Goal: Transaction & Acquisition: Purchase product/service

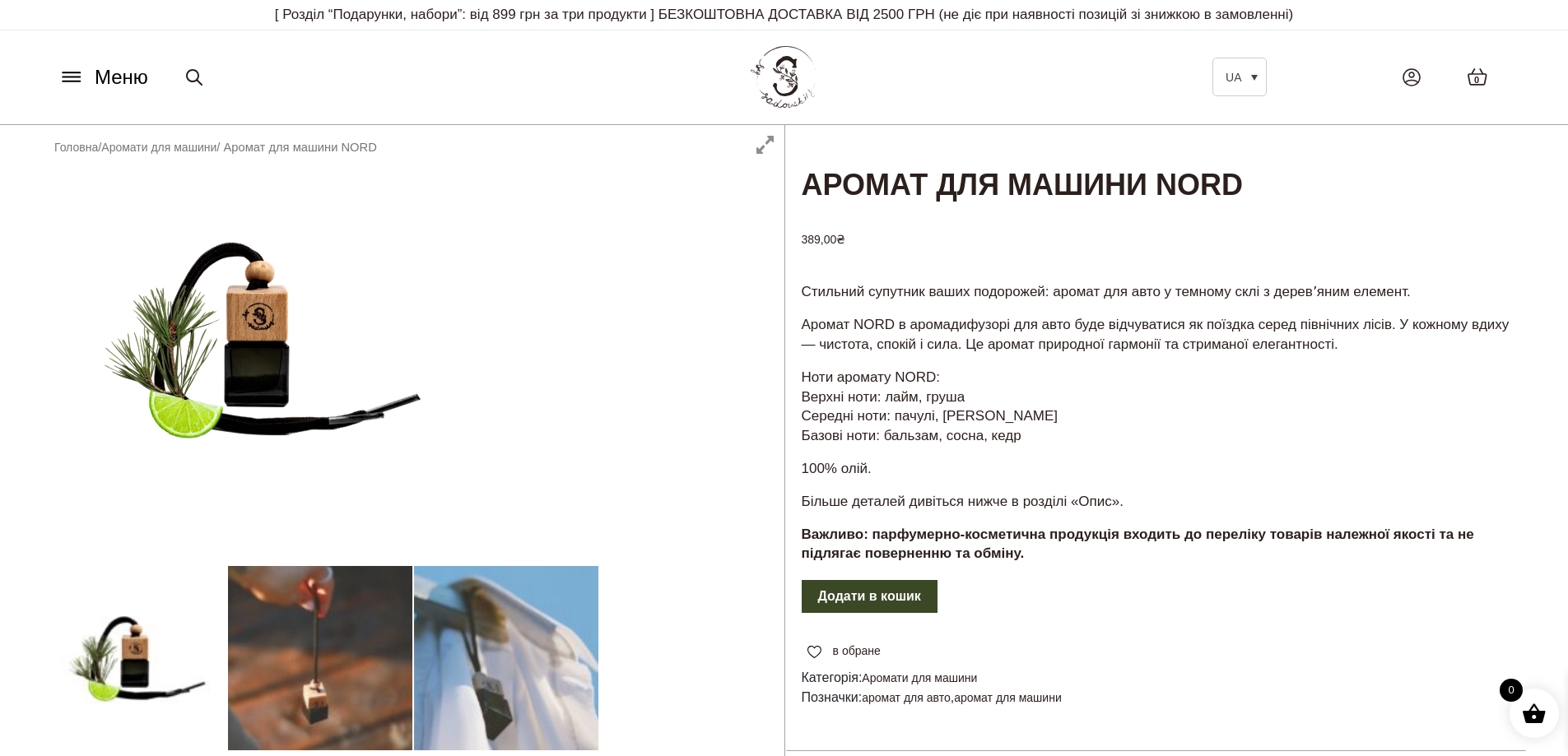
click at [903, 607] on button "Додати в кошик" at bounding box center [870, 597] width 136 height 33
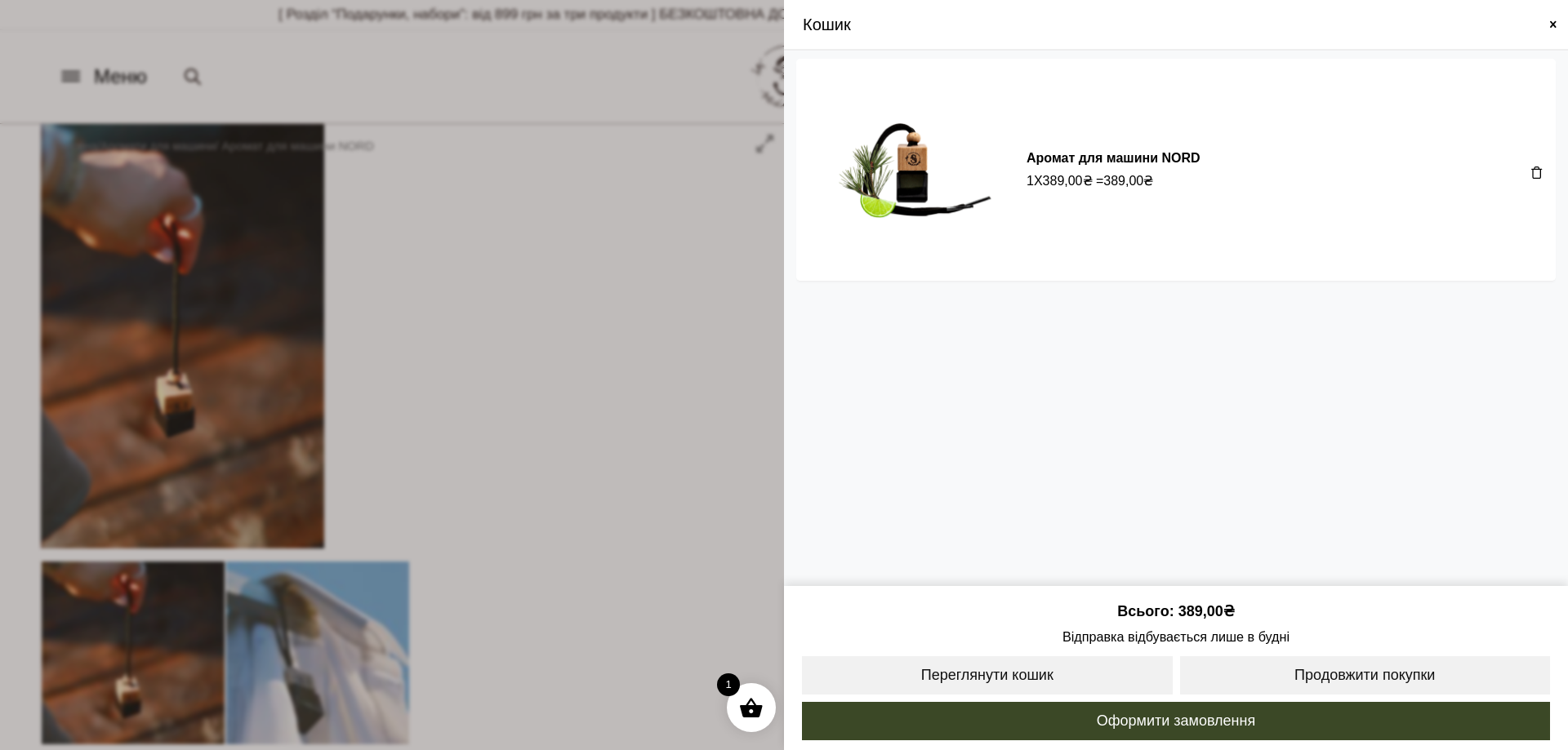
click at [667, 352] on span at bounding box center [784, 375] width 1568 height 750
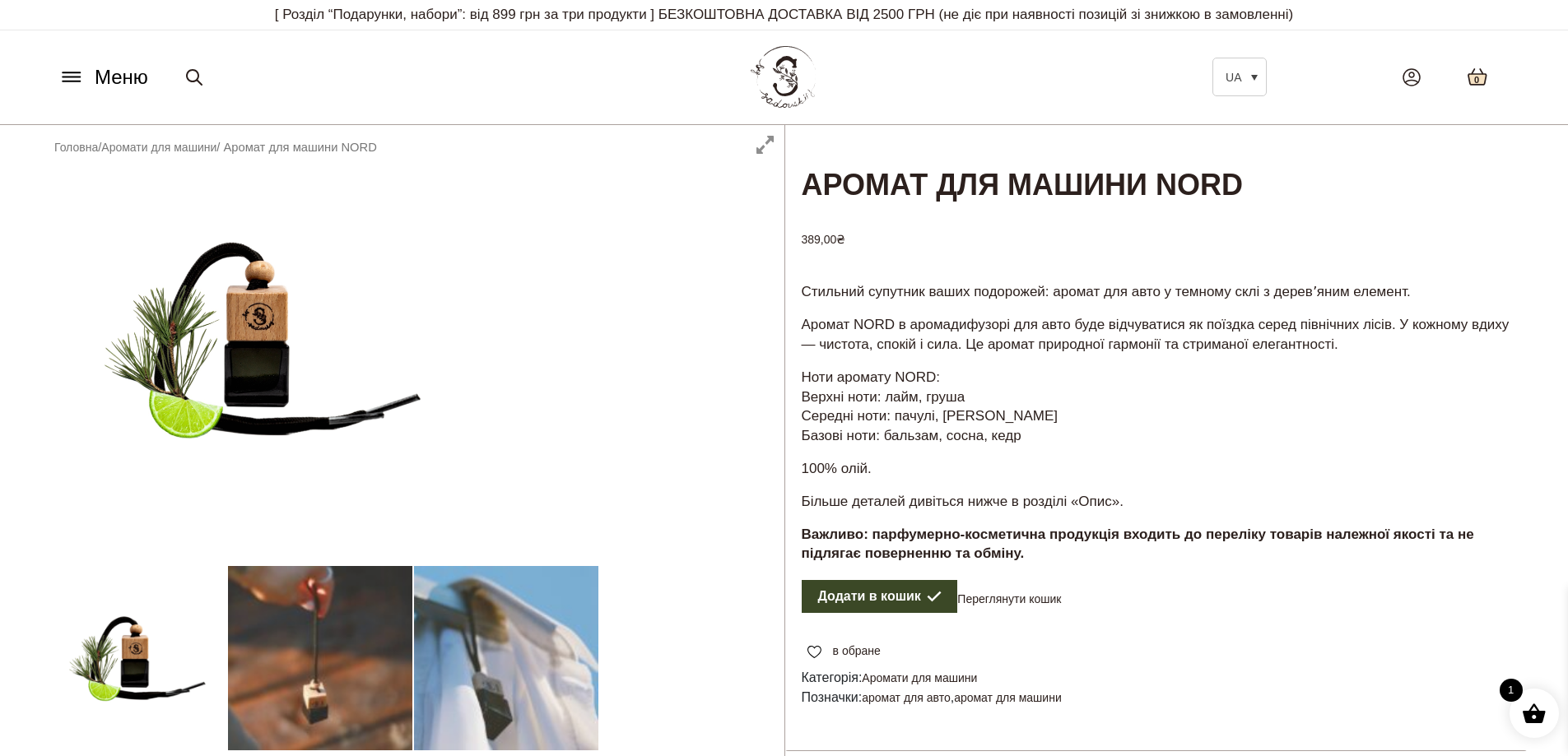
click at [1473, 80] on icon at bounding box center [1478, 76] width 18 height 16
